Goal: Information Seeking & Learning: Understand process/instructions

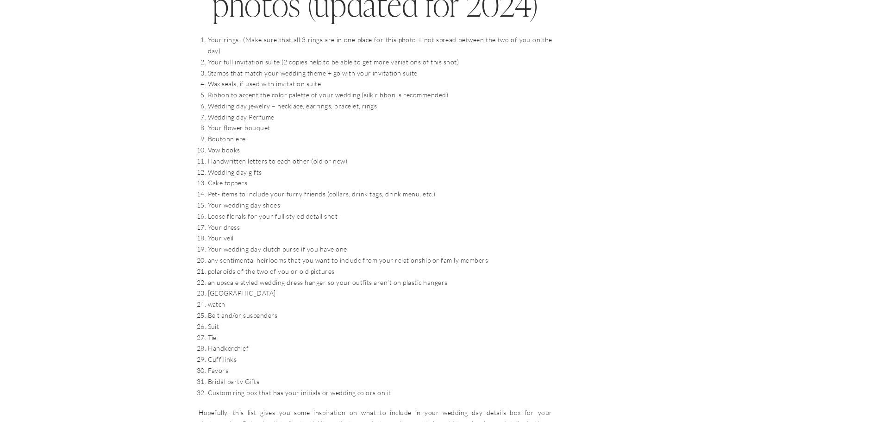
scroll to position [1018, 0]
click at [236, 40] on li "Your rings- (Make sure that all 3 rings are in one place for this photo + not s…" at bounding box center [380, 42] width 344 height 22
click at [233, 53] on li "Your full invitation suite (2 copies help to be able to get more variations of …" at bounding box center [380, 58] width 344 height 11
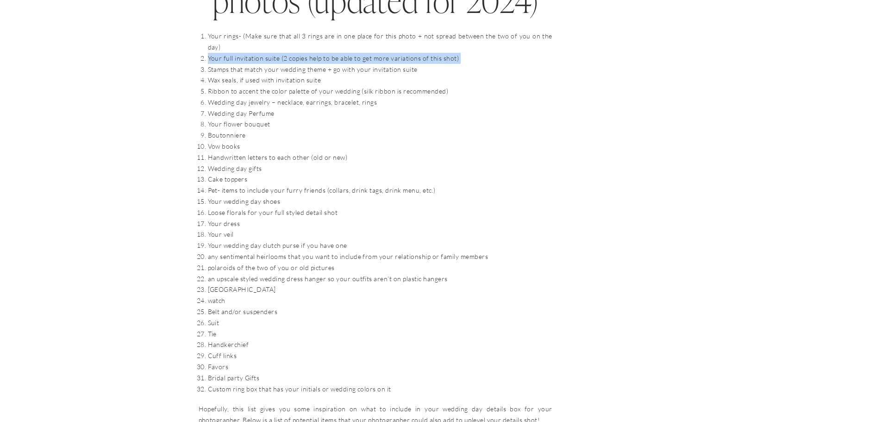
click at [233, 53] on li "Your full invitation suite (2 copies help to be able to get more variations of …" at bounding box center [380, 58] width 344 height 11
click at [239, 53] on li "Your full invitation suite (2 copies help to be able to get more variations of …" at bounding box center [380, 58] width 344 height 11
click at [269, 108] on li "Wedding day Perfume" at bounding box center [380, 113] width 344 height 11
click at [233, 97] on li "Wedding day jewelry – necklace, earrings, bracelet, rings" at bounding box center [380, 102] width 344 height 11
click at [208, 86] on li "Ribbon to accent the color palette of your wedding (silk ribbon is recommended)" at bounding box center [380, 91] width 344 height 11
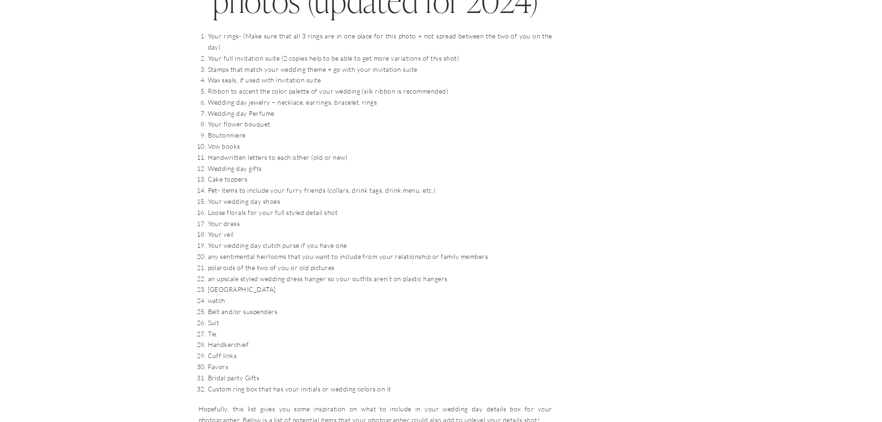
click at [208, 97] on li "Wedding day jewelry – necklace, earrings, bracelet, rings" at bounding box center [380, 102] width 344 height 11
drag, startPoint x: 210, startPoint y: 90, endPoint x: 375, endPoint y: 93, distance: 165.2
click at [375, 97] on li "Wedding day jewelry – necklace, earrings, bracelet, rings" at bounding box center [380, 102] width 344 height 11
copy li "Wedding day jewelry – necklace, earrings, bracelet, rings"
click at [273, 108] on li "Wedding day Perfume" at bounding box center [380, 113] width 344 height 11
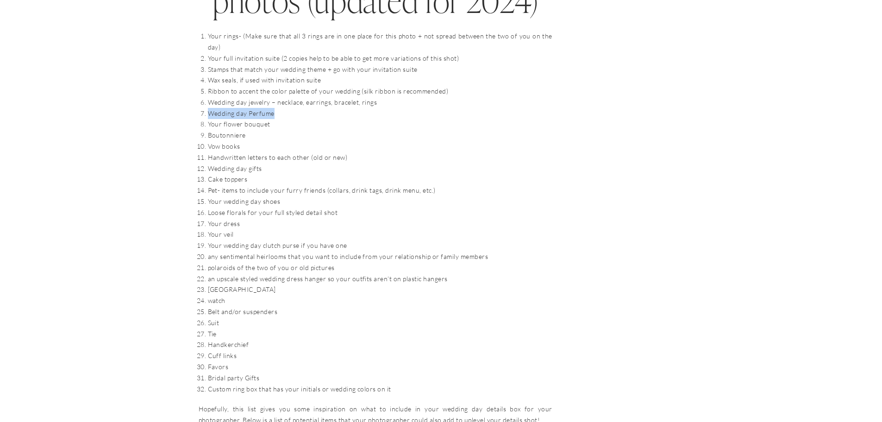
drag, startPoint x: 282, startPoint y: 104, endPoint x: 210, endPoint y: 100, distance: 72.3
click at [210, 108] on li "Wedding day Perfume" at bounding box center [380, 113] width 344 height 11
click at [274, 118] on li "Your flower bouquet" at bounding box center [380, 123] width 344 height 11
drag, startPoint x: 223, startPoint y: 108, endPoint x: 208, endPoint y: 101, distance: 16.4
click at [208, 101] on ol "Your rings- (Make sure that all 3 rings are in one place for this photo + not s…" at bounding box center [380, 212] width 344 height 363
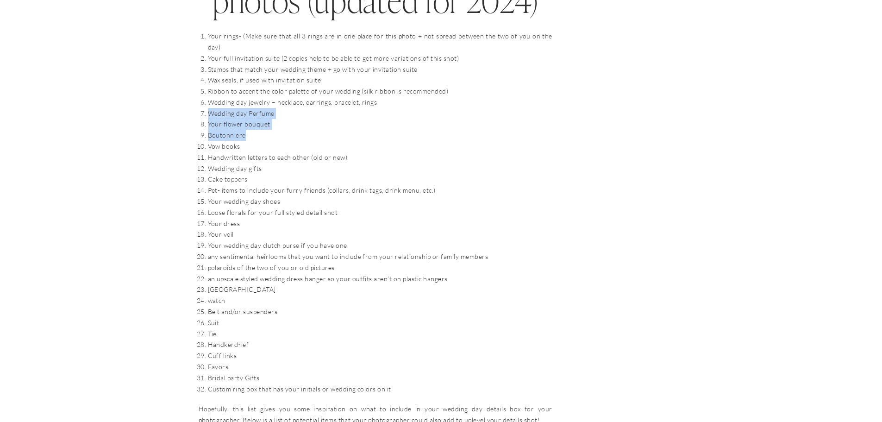
drag, startPoint x: 256, startPoint y: 127, endPoint x: 203, endPoint y: 104, distance: 57.8
click at [208, 104] on ol "Your rings- (Make sure that all 3 rings are in one place for this photo + not s…" at bounding box center [380, 212] width 344 height 363
click at [247, 141] on li "Vow books" at bounding box center [380, 146] width 344 height 11
drag, startPoint x: 252, startPoint y: 121, endPoint x: 210, endPoint y: 104, distance: 45.5
click at [210, 104] on ol "Your rings- (Make sure that all 3 rings are in one place for this photo + not s…" at bounding box center [380, 212] width 344 height 363
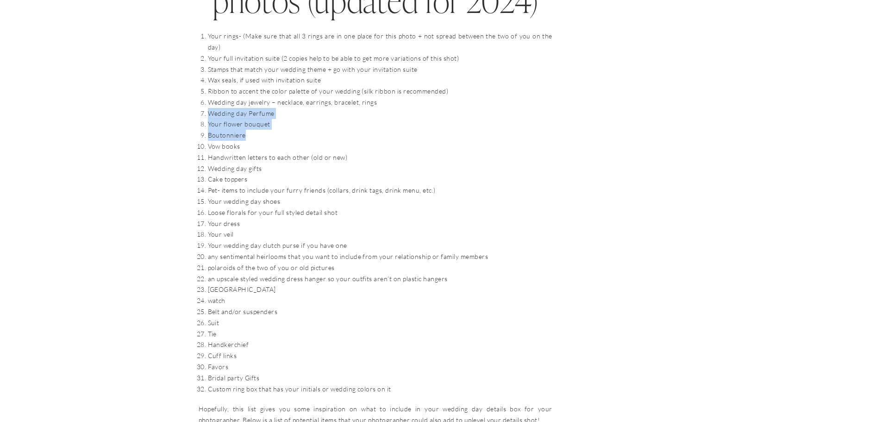
copy ol "Wedding day Perfume Your flower bouquet Boutonniere"
click at [229, 118] on li "Your flower bouquet" at bounding box center [380, 123] width 344 height 11
drag, startPoint x: 245, startPoint y: 124, endPoint x: 208, endPoint y: 106, distance: 41.2
click at [208, 106] on ol "Your rings- (Make sure that all 3 rings are in one place for this photo + not s…" at bounding box center [380, 212] width 344 height 363
copy ol "Wedding day Perfume Your flower bouquet Boutonniere"
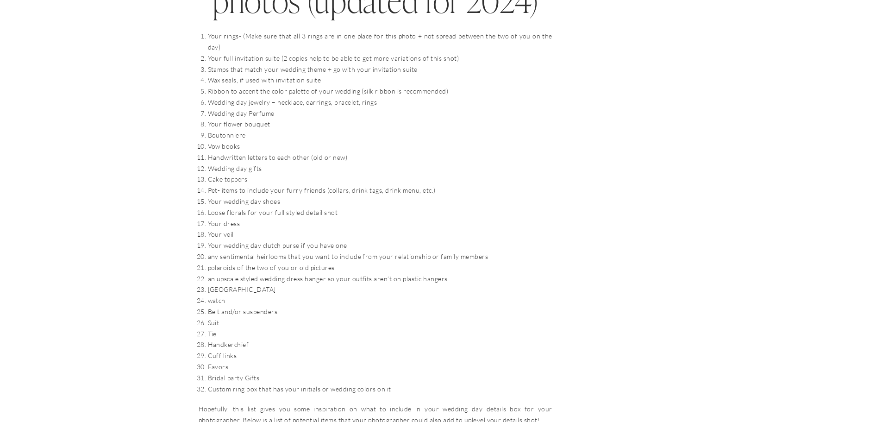
click at [491, 141] on li "Vow books" at bounding box center [380, 146] width 344 height 11
drag, startPoint x: 269, startPoint y: 104, endPoint x: 208, endPoint y: 104, distance: 60.6
click at [208, 108] on li "Wedding day Perfume" at bounding box center [380, 113] width 344 height 11
copy li "Wedding day Perfume"
click at [386, 163] on li "Wedding day gifts" at bounding box center [380, 168] width 344 height 11
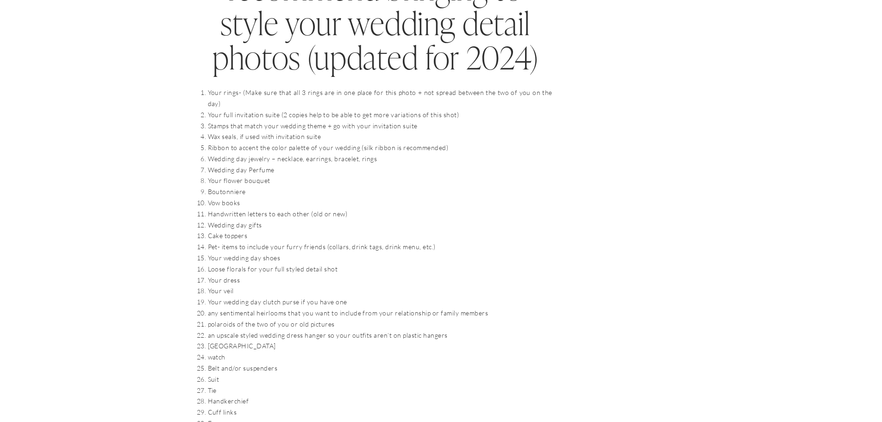
scroll to position [879, 0]
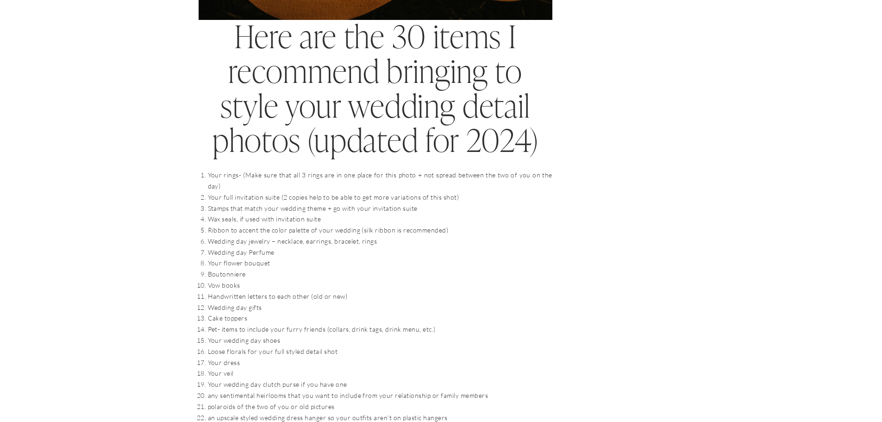
click at [219, 247] on li "Wedding day Perfume" at bounding box center [380, 252] width 344 height 11
drag, startPoint x: 209, startPoint y: 240, endPoint x: 262, endPoint y: 262, distance: 57.1
click at [262, 262] on ol "Your rings- (Make sure that all 3 rings are in one place for this photo + not s…" at bounding box center [380, 350] width 344 height 363
copy ol "Wedding day Perfume Your flower bouquet Boutonniere"
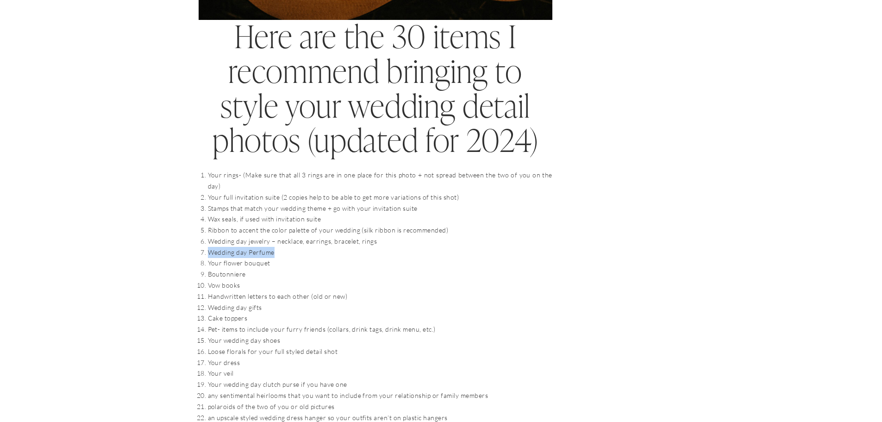
drag, startPoint x: 278, startPoint y: 242, endPoint x: 202, endPoint y: 239, distance: 75.5
click at [208, 247] on li "Wedding day Perfume" at bounding box center [380, 252] width 344 height 11
copy li "Wedding day Perfume"
drag, startPoint x: 208, startPoint y: 251, endPoint x: 269, endPoint y: 250, distance: 60.6
click at [269, 257] on li "Your flower bouquet" at bounding box center [380, 262] width 344 height 11
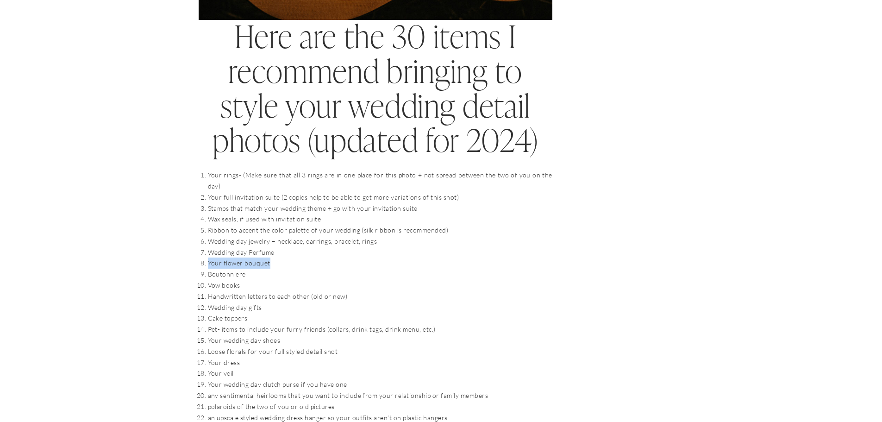
copy li "Your flower bouquet"
drag, startPoint x: 210, startPoint y: 262, endPoint x: 262, endPoint y: 261, distance: 52.3
click at [262, 268] on li "Boutonniere" at bounding box center [380, 273] width 344 height 11
copy li "Boutonniere"
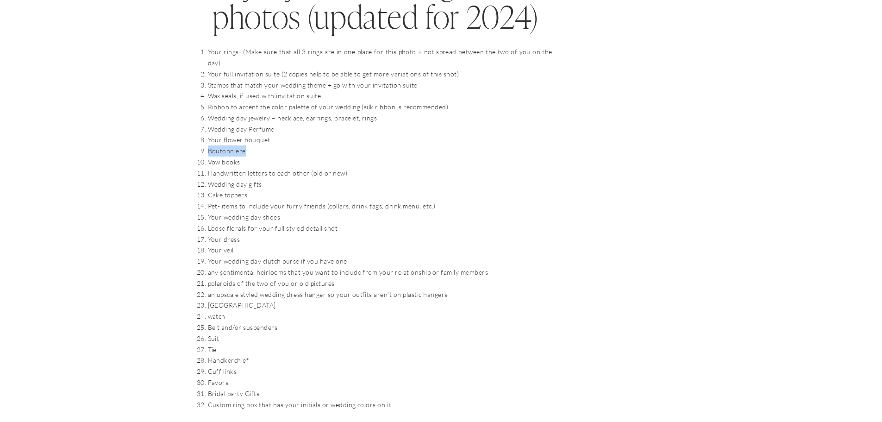
scroll to position [1064, 0]
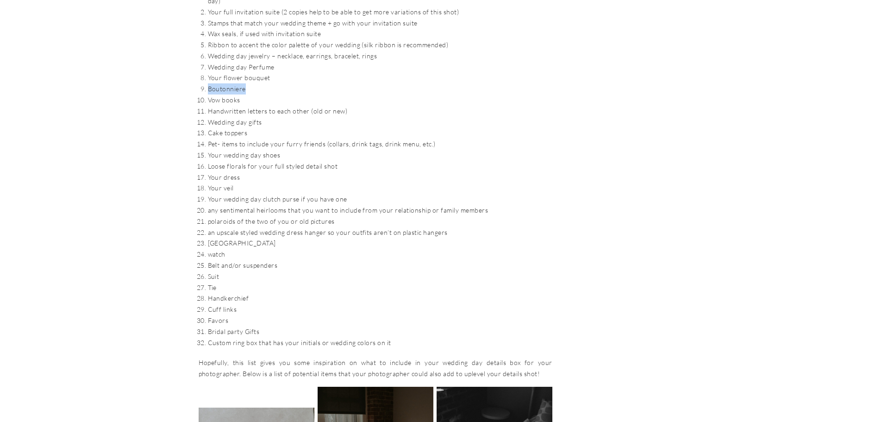
click at [277, 149] on li "Your wedding day shoes" at bounding box center [380, 154] width 344 height 11
click at [234, 172] on li "Your dress" at bounding box center [380, 177] width 344 height 11
click at [222, 193] on li "Your wedding day clutch purse if you have one" at bounding box center [380, 198] width 344 height 11
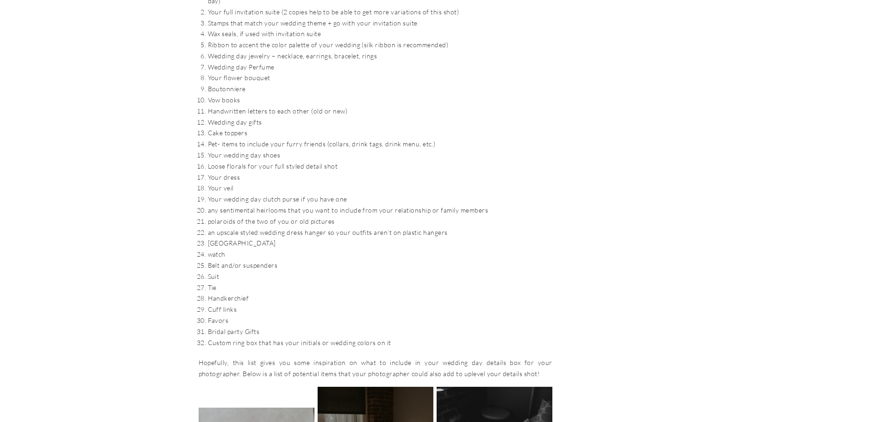
click at [239, 205] on li "any sentimental heirlooms that you want to include from your relationship or fa…" at bounding box center [380, 210] width 344 height 11
click at [237, 216] on li "polaroids of the two of you or old pictures" at bounding box center [380, 221] width 344 height 11
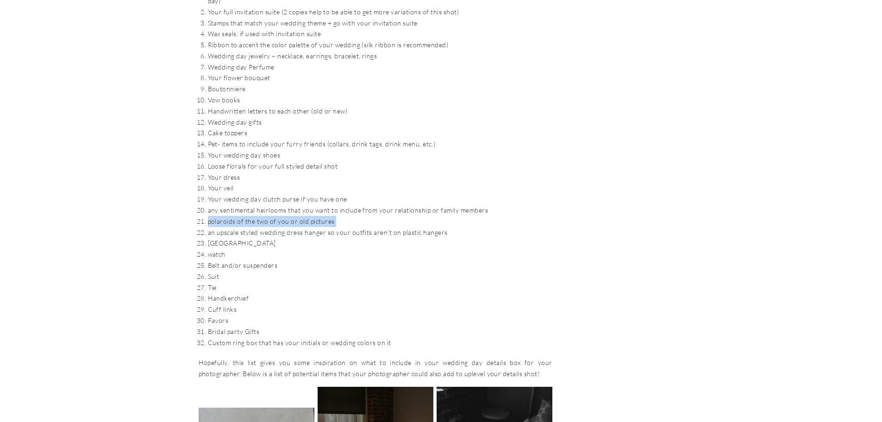
click at [237, 216] on li "polaroids of the two of you or old pictures" at bounding box center [380, 221] width 344 height 11
click at [222, 237] on li "[GEOGRAPHIC_DATA]" at bounding box center [380, 242] width 344 height 11
click at [232, 260] on li "Belt and/or suspenders" at bounding box center [380, 265] width 344 height 11
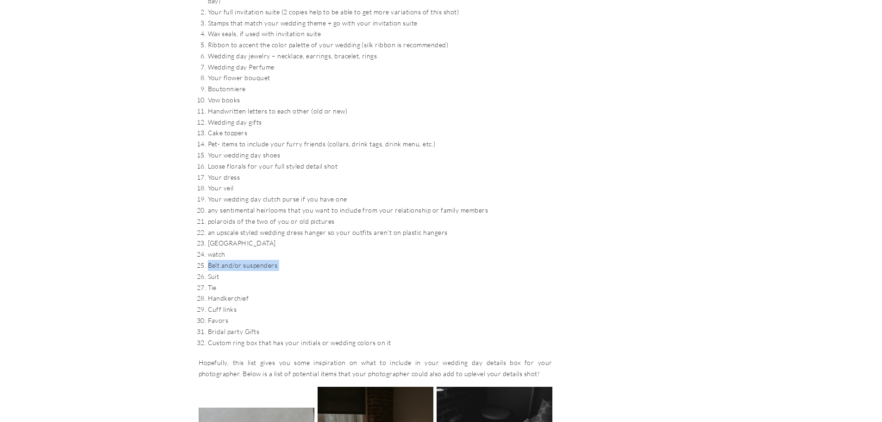
click at [232, 260] on li "Belt and/or suspenders" at bounding box center [380, 265] width 344 height 11
click at [217, 271] on li "Suit" at bounding box center [380, 276] width 344 height 11
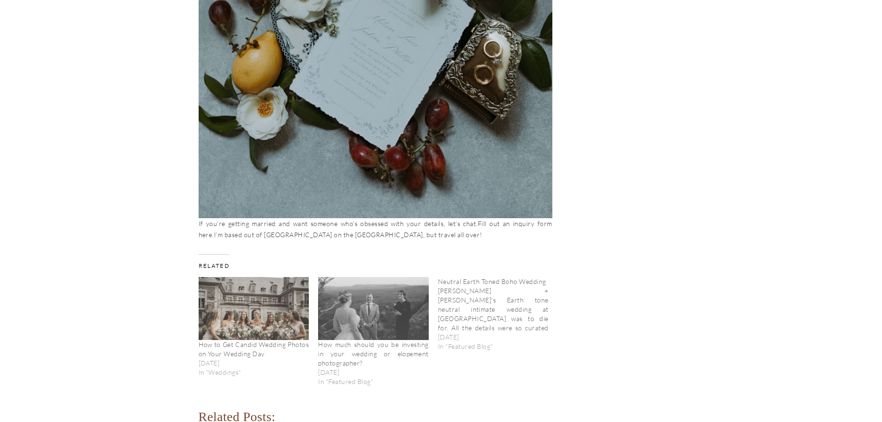
scroll to position [3610, 0]
